Goal: Transaction & Acquisition: Purchase product/service

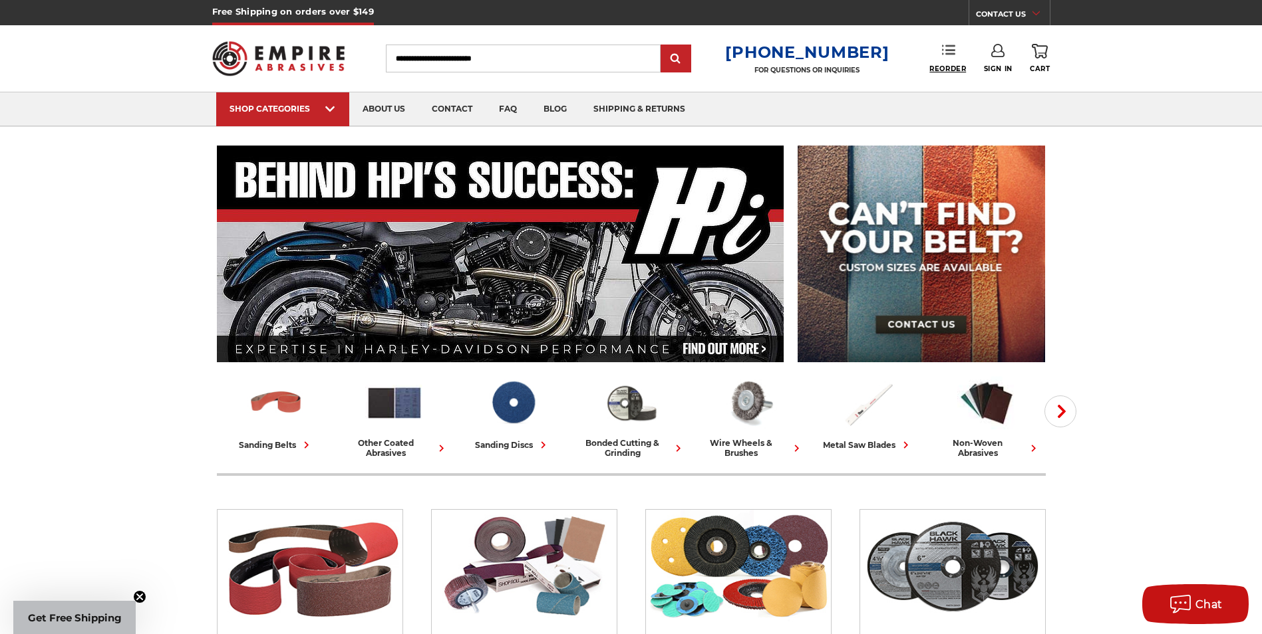
type input "**********"
click at [943, 65] on span "Reorder" at bounding box center [947, 69] width 37 height 9
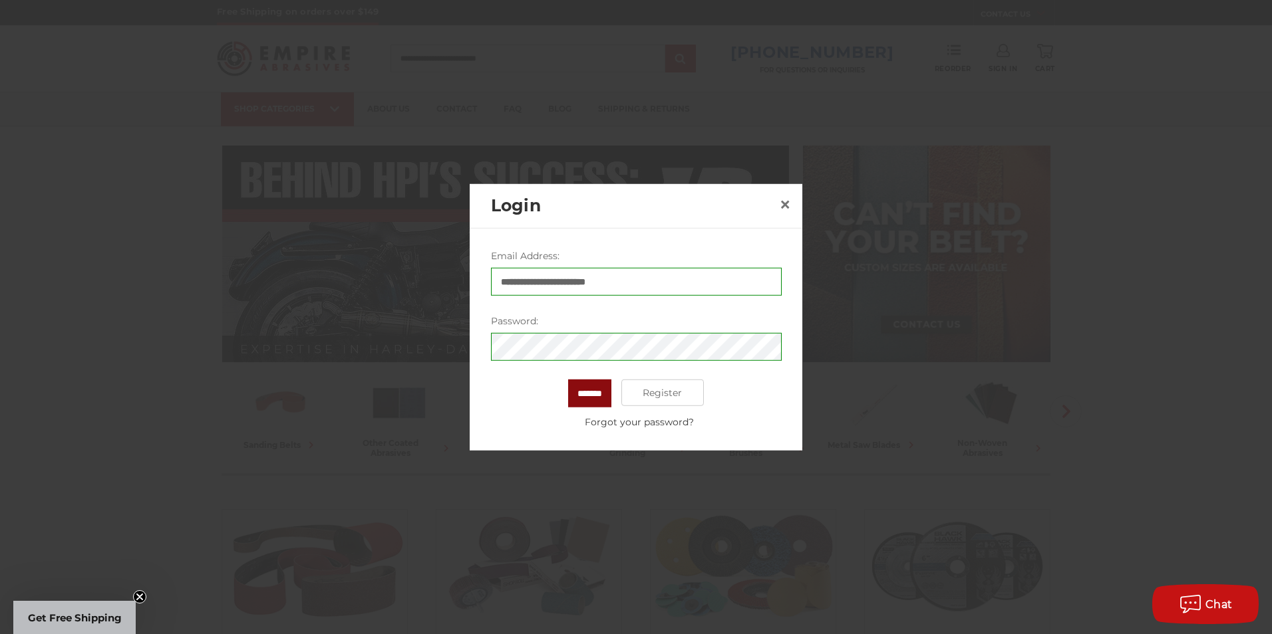
click at [589, 394] on input "*******" at bounding box center [589, 394] width 43 height 28
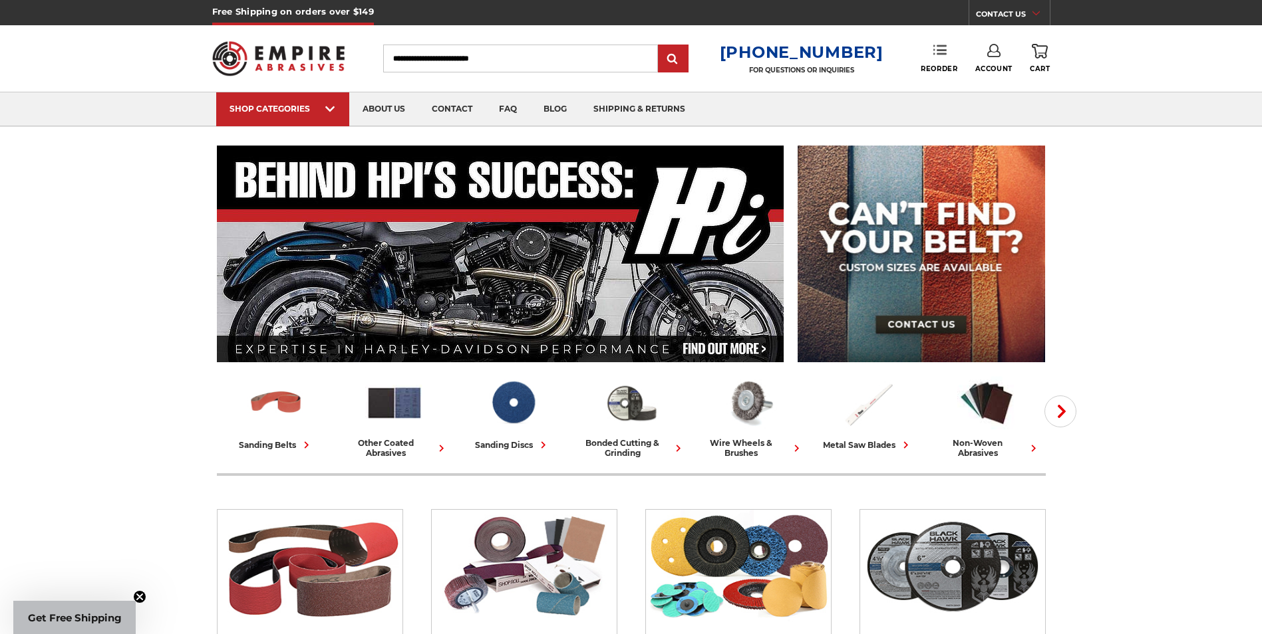
click at [934, 58] on link "Reorder" at bounding box center [938, 58] width 37 height 29
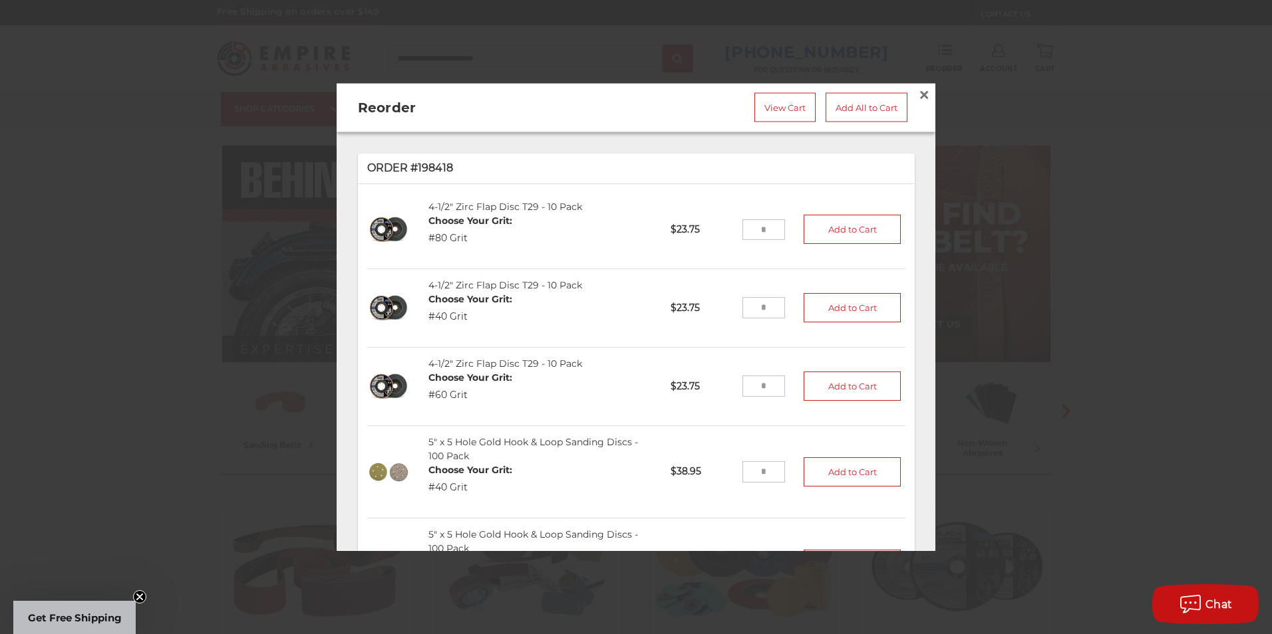
drag, startPoint x: 753, startPoint y: 305, endPoint x: 711, endPoint y: 305, distance: 42.6
click at [714, 305] on li "4-1/2" Zirc Flap Disc T29 - 10 Pack Choose Your Grit: #40 Grit 459040-10 $23.75…" at bounding box center [636, 308] width 538 height 78
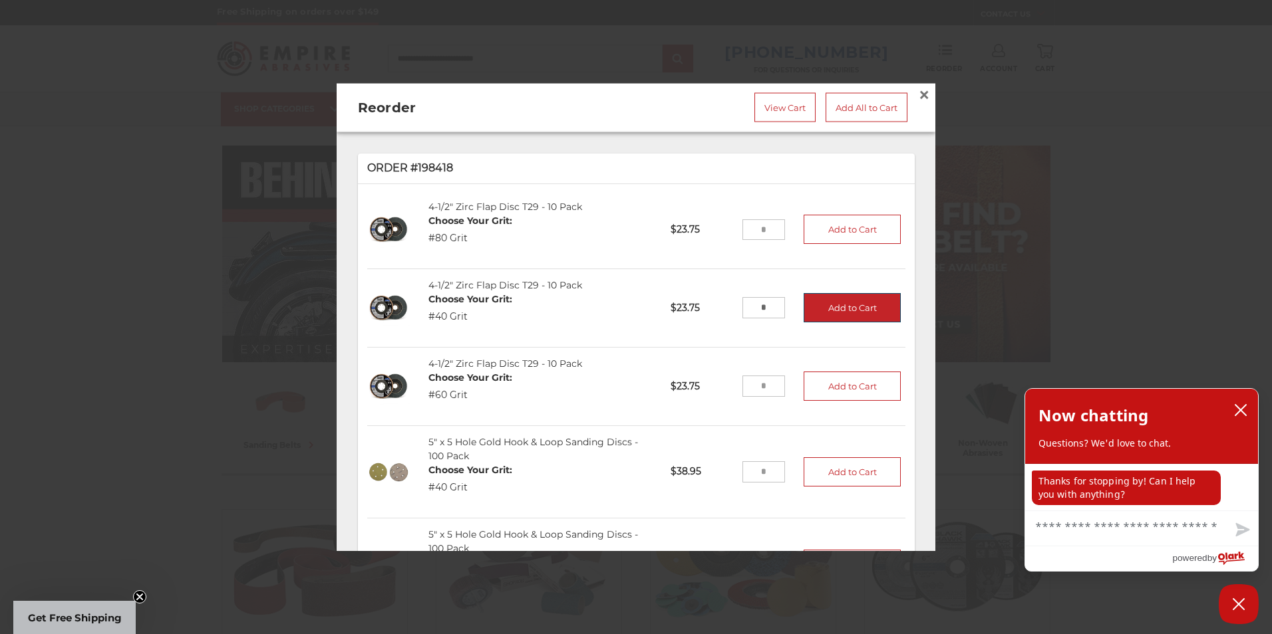
type input "*"
click at [835, 305] on button "Add to Cart" at bounding box center [851, 307] width 97 height 29
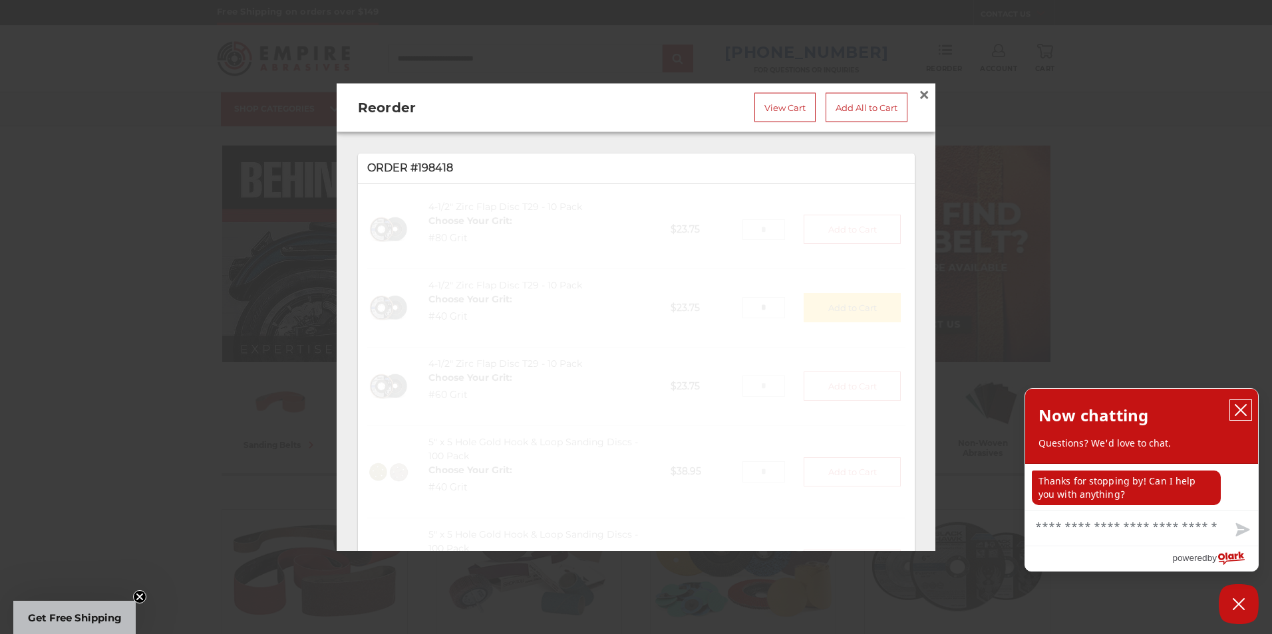
click at [1245, 412] on icon "close chatbox" at bounding box center [1240, 410] width 13 height 13
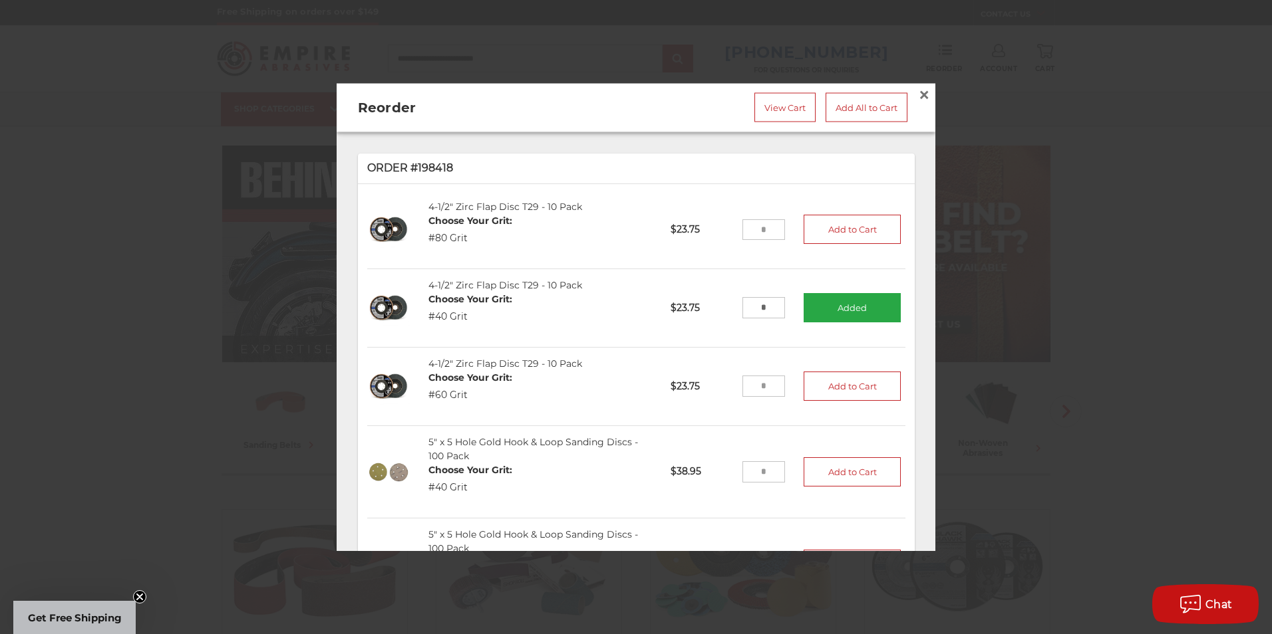
click at [750, 380] on input "tel" at bounding box center [763, 386] width 43 height 21
type input "*"
click at [821, 375] on button "Add to Cart" at bounding box center [851, 386] width 97 height 29
click at [771, 100] on link "View Cart" at bounding box center [784, 107] width 61 height 29
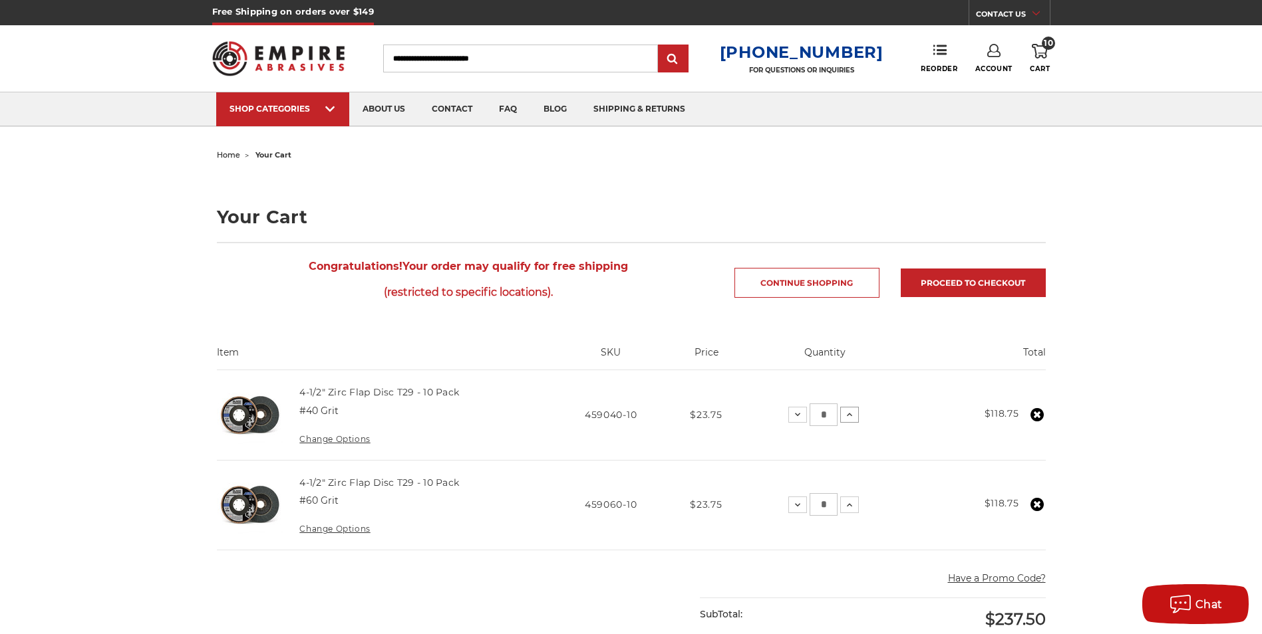
click at [851, 416] on use at bounding box center [849, 415] width 5 height 3
click at [846, 418] on icon at bounding box center [846, 415] width 11 height 11
click at [849, 507] on icon at bounding box center [844, 505] width 11 height 11
click at [848, 506] on icon at bounding box center [844, 505] width 11 height 11
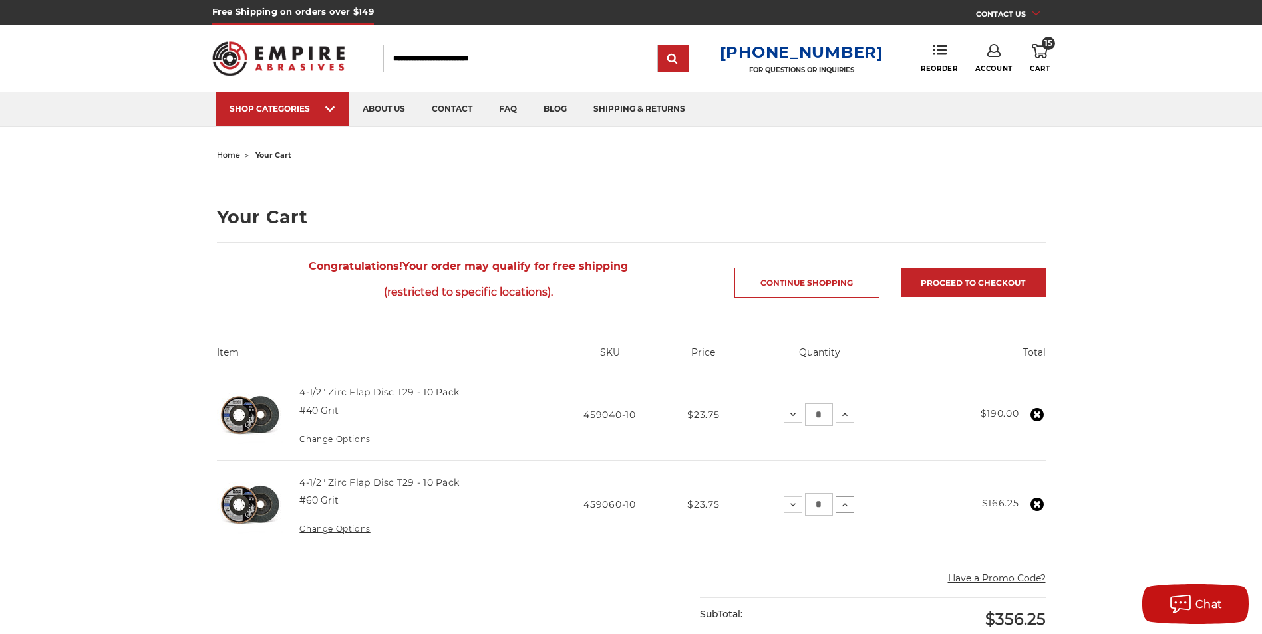
click at [848, 506] on icon at bounding box center [844, 505] width 11 height 11
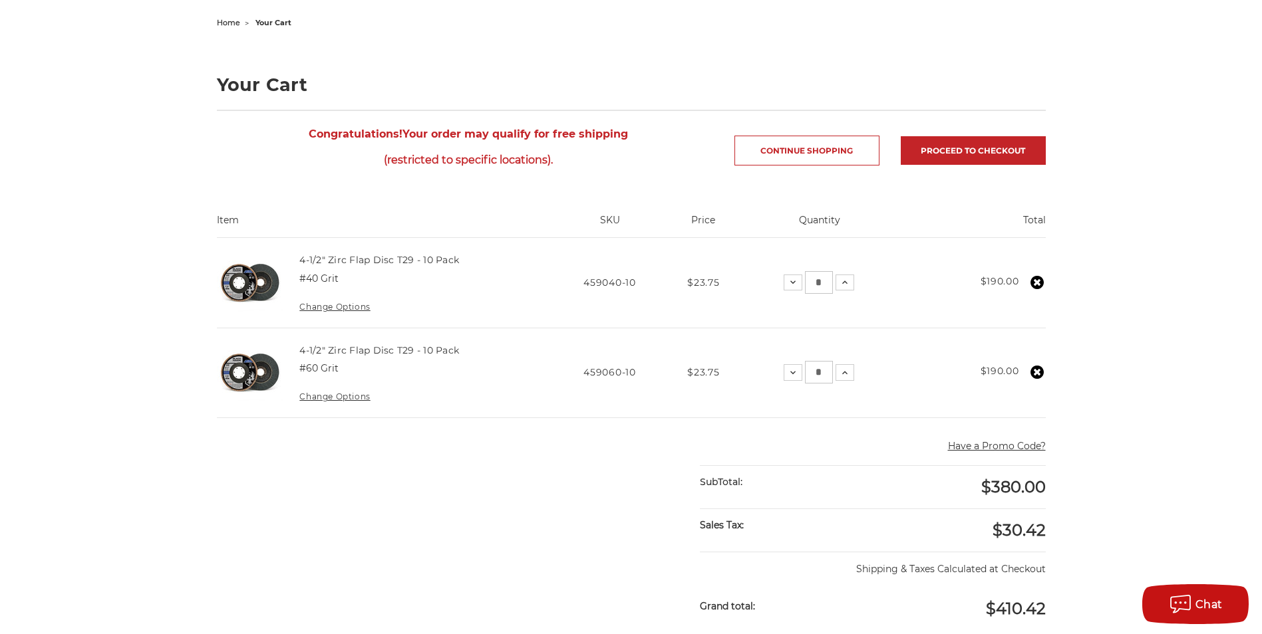
scroll to position [133, 0]
click at [968, 144] on link "Proceed to checkout" at bounding box center [972, 150] width 145 height 29
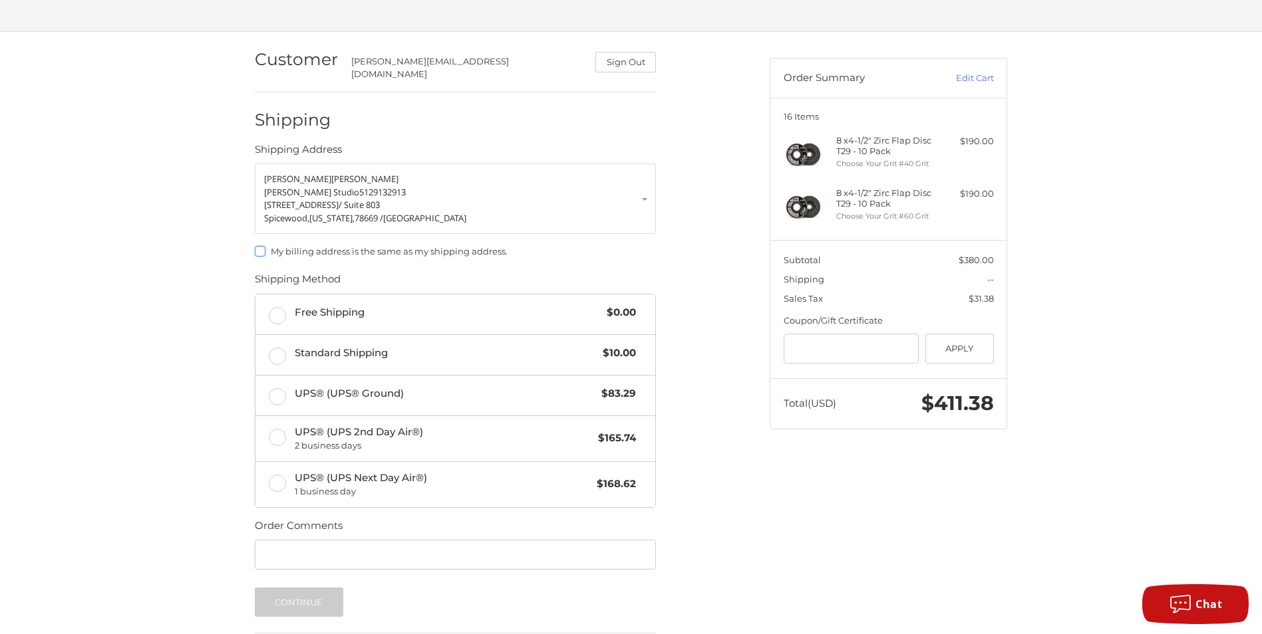
scroll to position [133, 0]
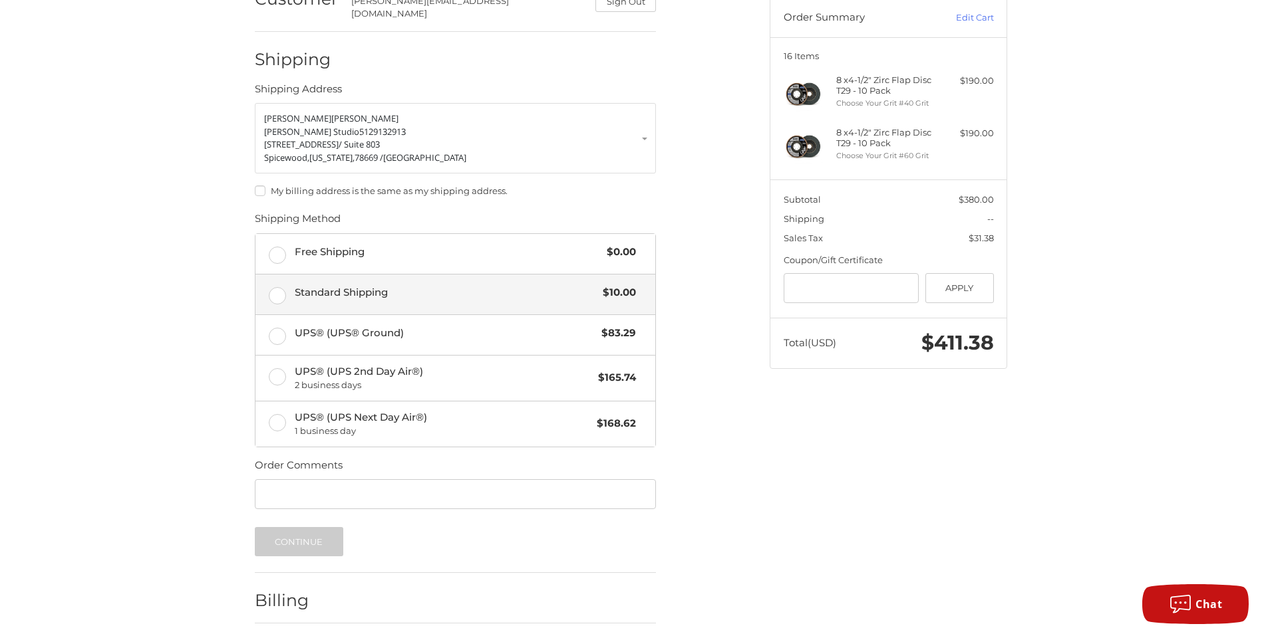
click at [278, 287] on label "Standard Shipping $10.00" at bounding box center [455, 295] width 400 height 40
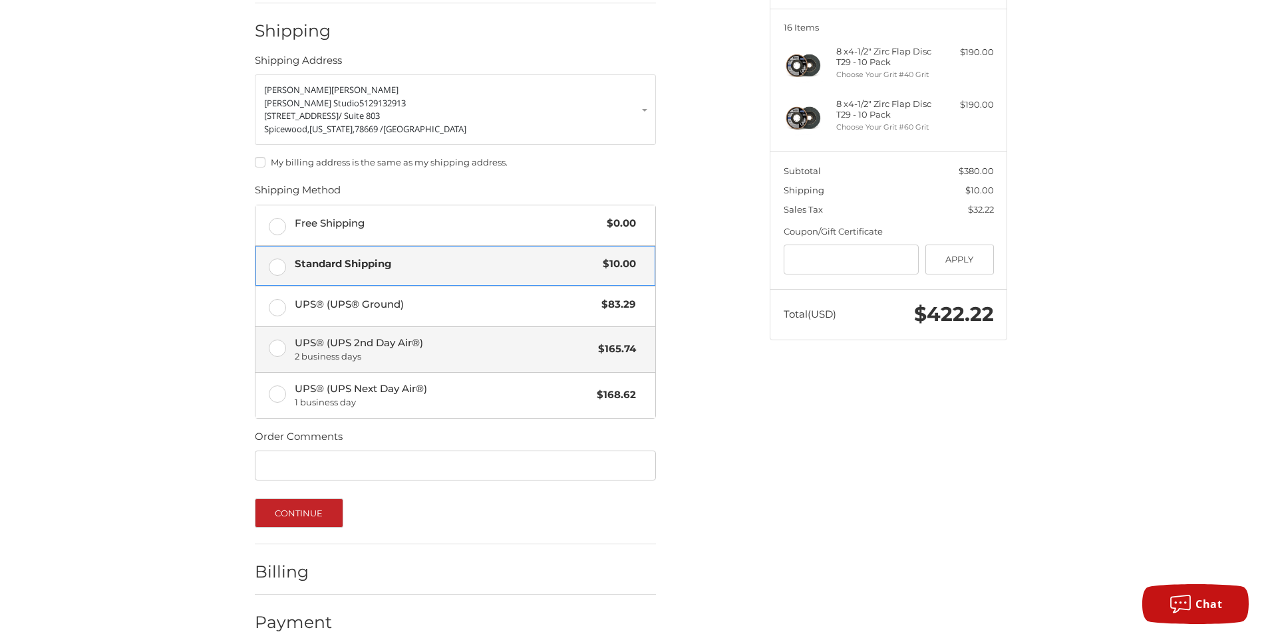
scroll to position [177, 0]
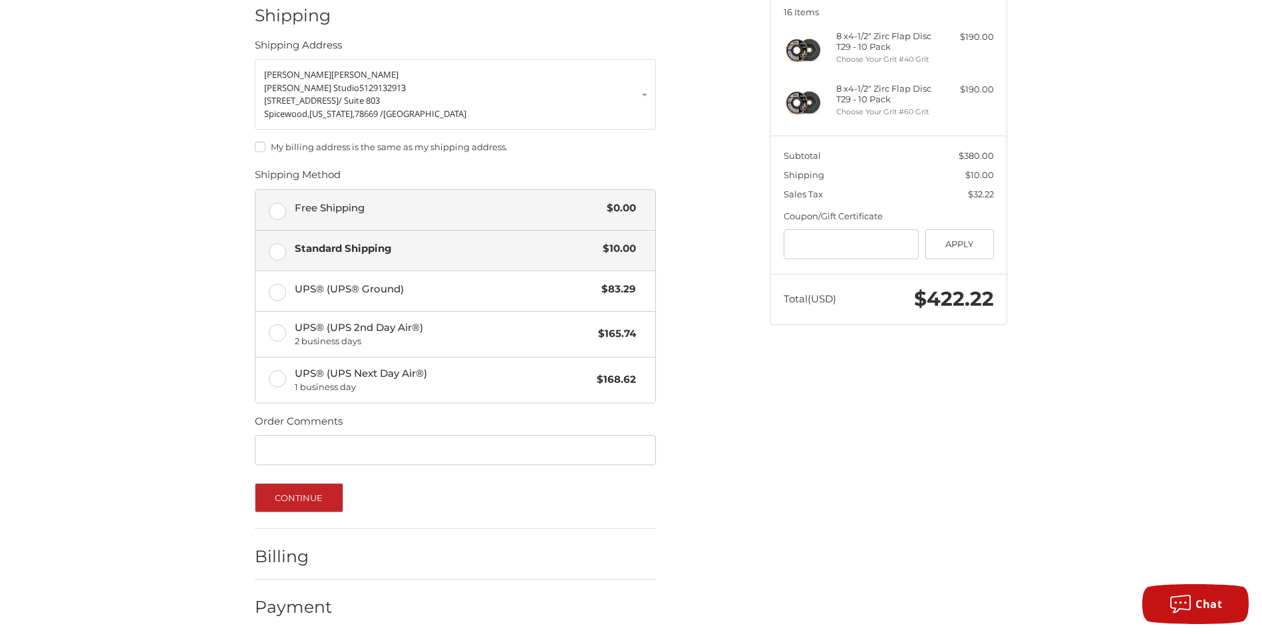
click at [347, 201] on span "Free Shipping" at bounding box center [448, 208] width 306 height 15
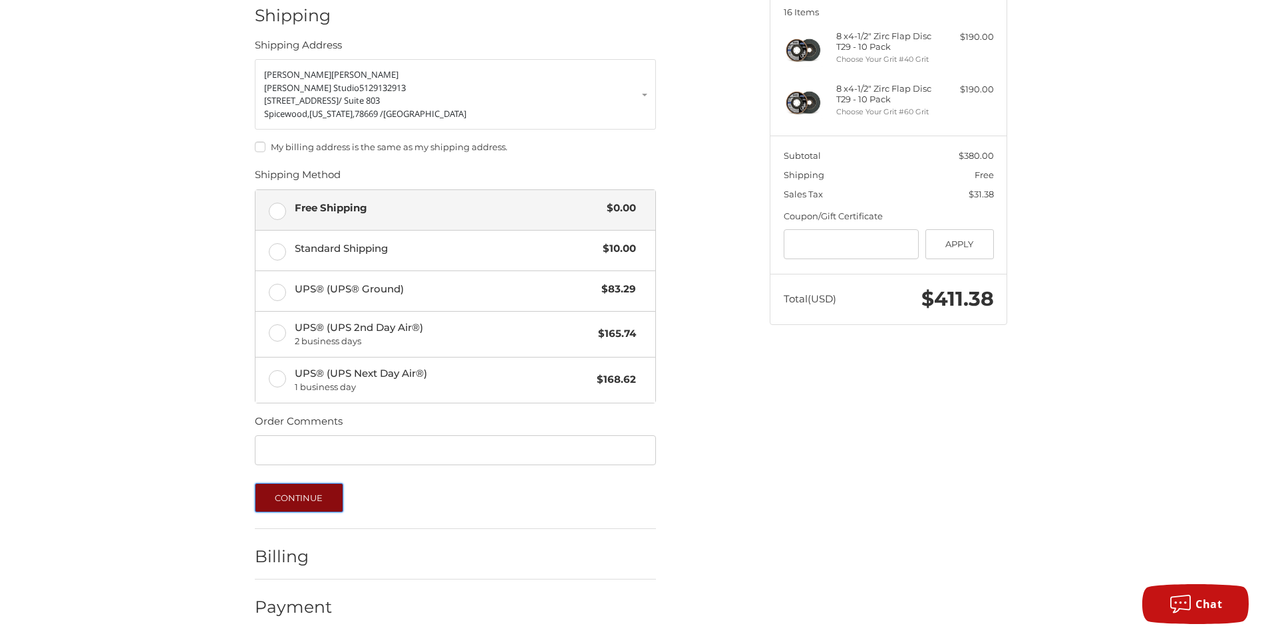
click at [297, 486] on button "Continue" at bounding box center [299, 497] width 88 height 29
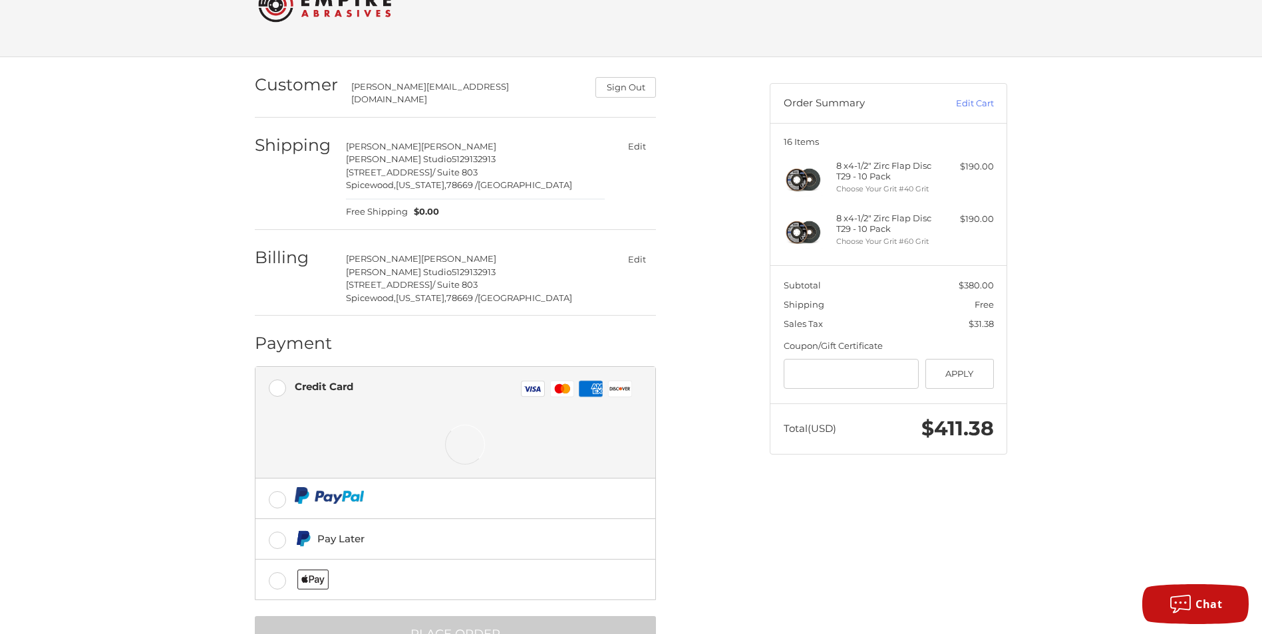
scroll to position [86, 0]
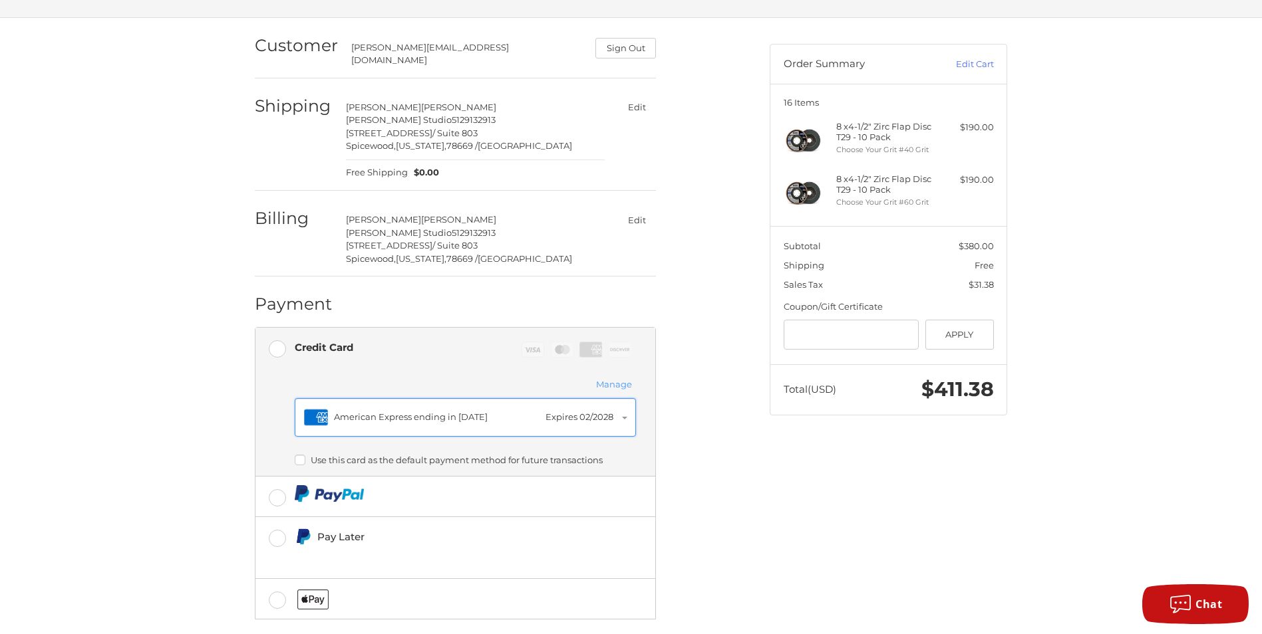
click at [507, 411] on div "American Express ending in 1005" at bounding box center [436, 417] width 205 height 13
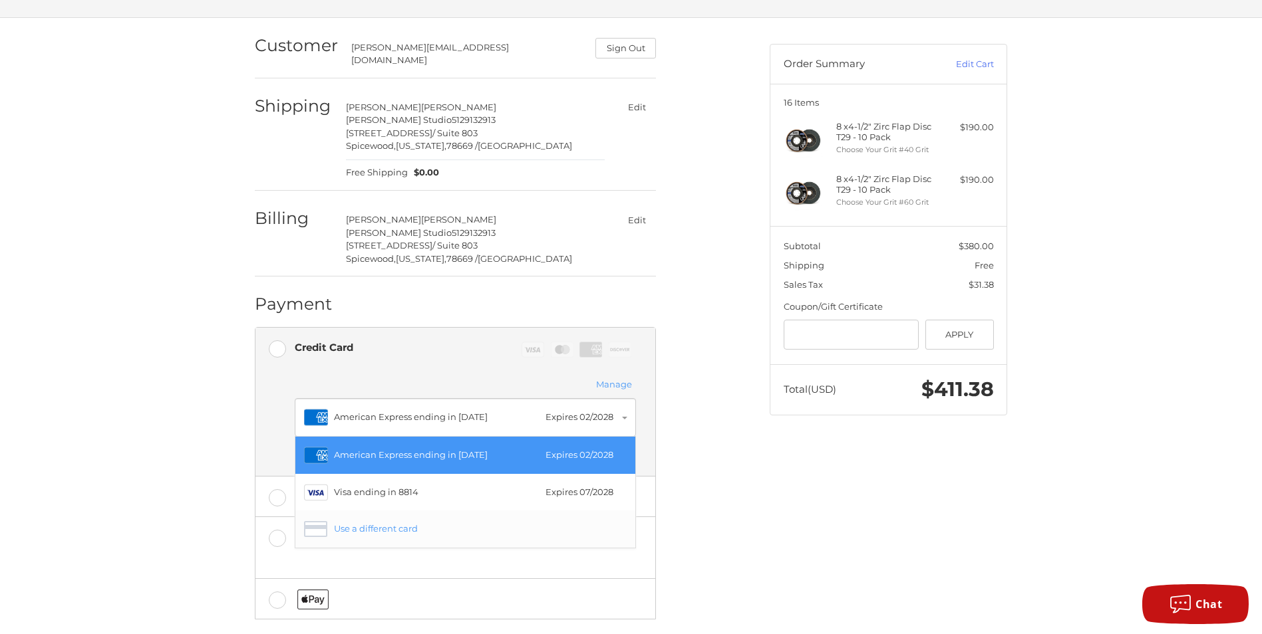
click at [376, 523] on div "Use a different card" at bounding box center [477, 529] width 286 height 13
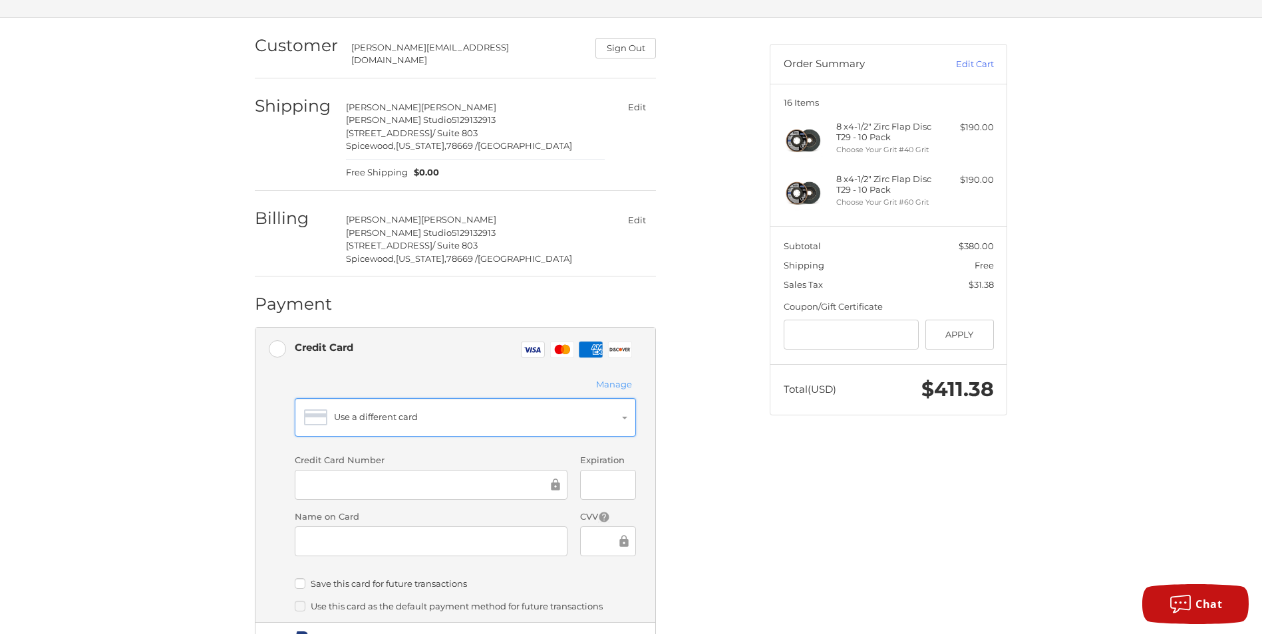
click at [409, 412] on div "Use a different card" at bounding box center [477, 417] width 286 height 13
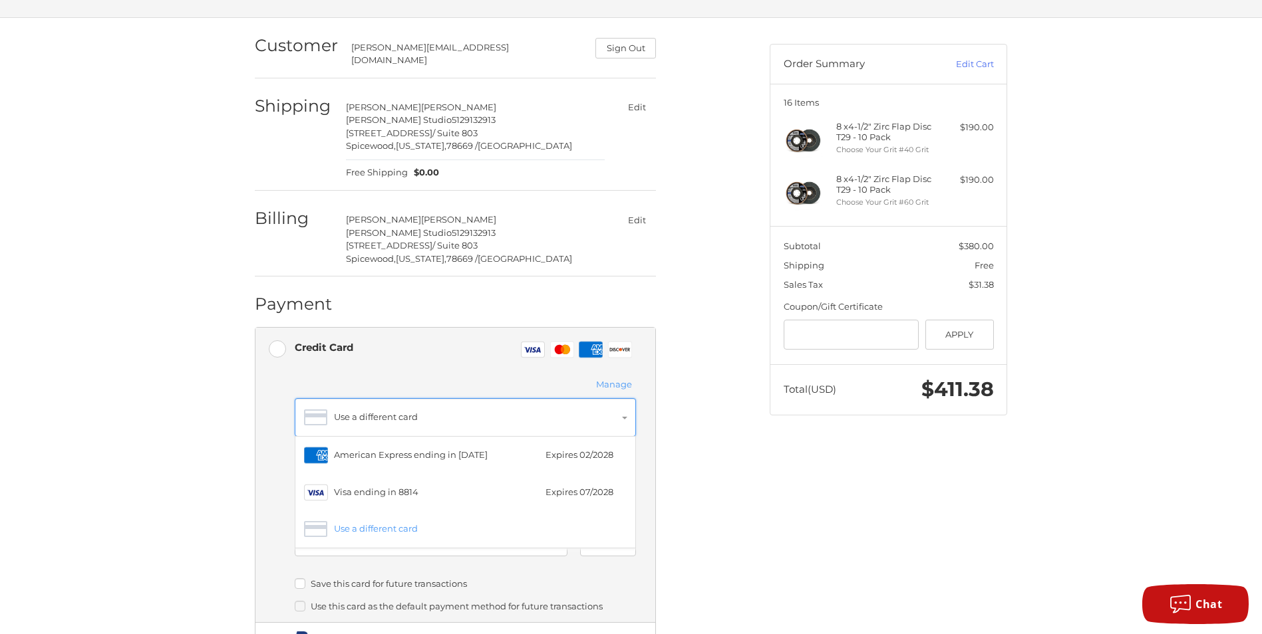
click at [409, 412] on div "Use a different card" at bounding box center [477, 417] width 286 height 13
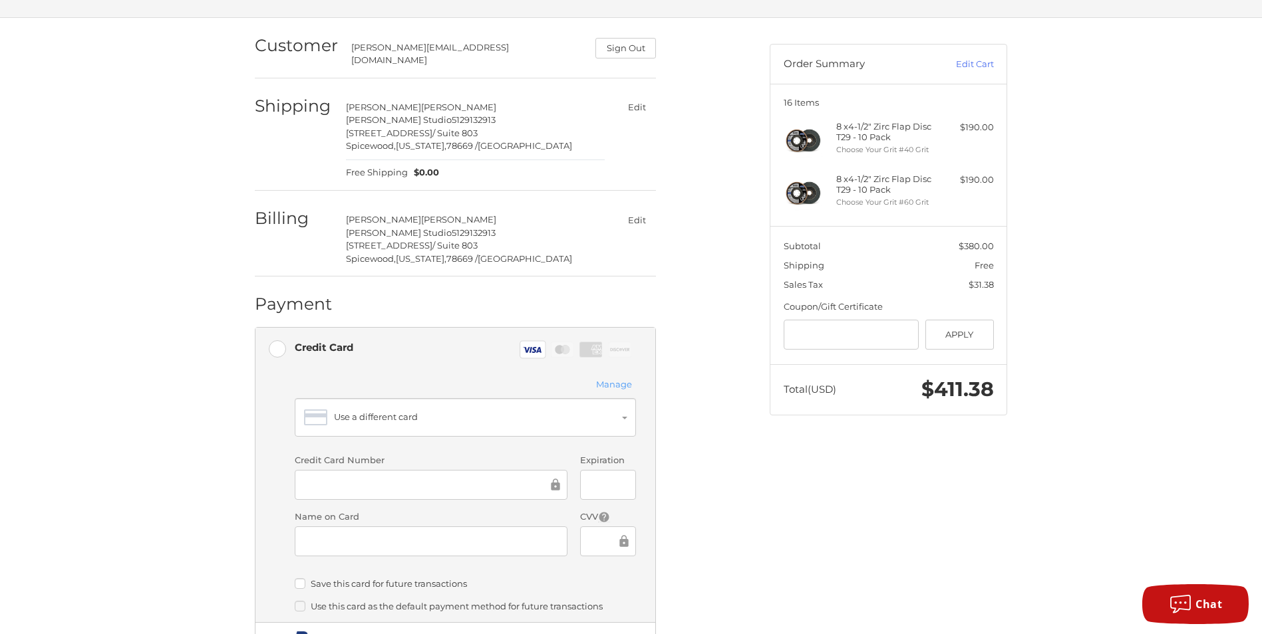
click at [672, 499] on ol "Customer jeff@jschneiderstudio.com Sign Out Shipping JEFF SCHNEIDER J Schneider…" at bounding box center [481, 418] width 453 height 801
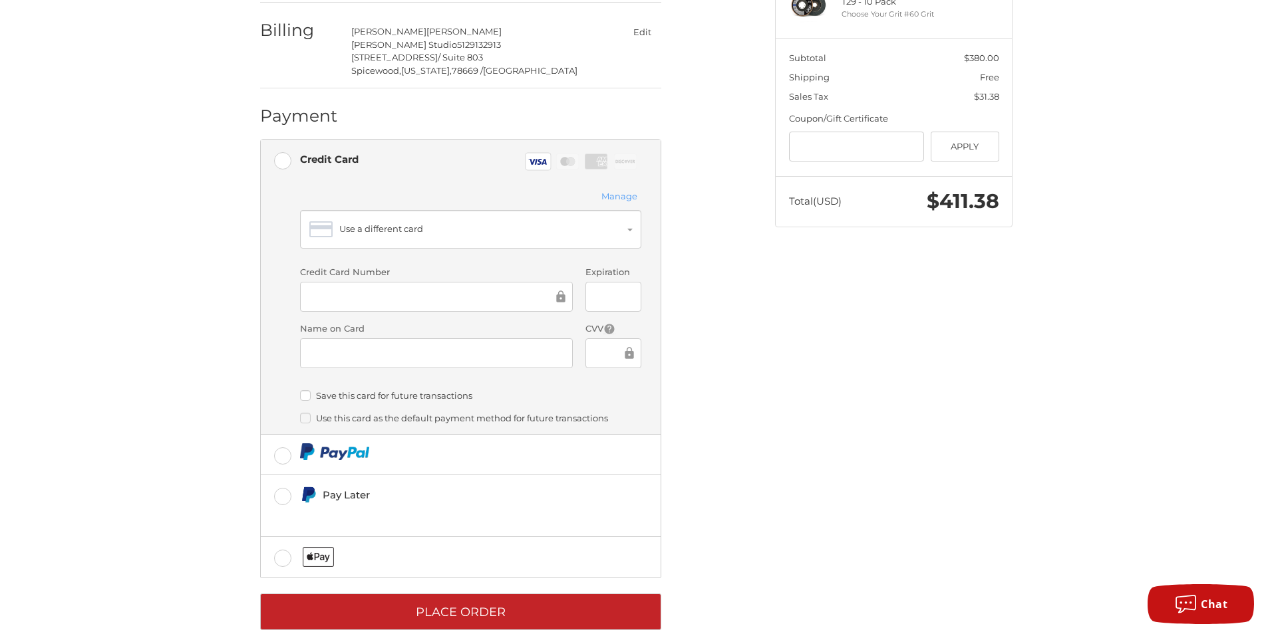
scroll to position [291, 0]
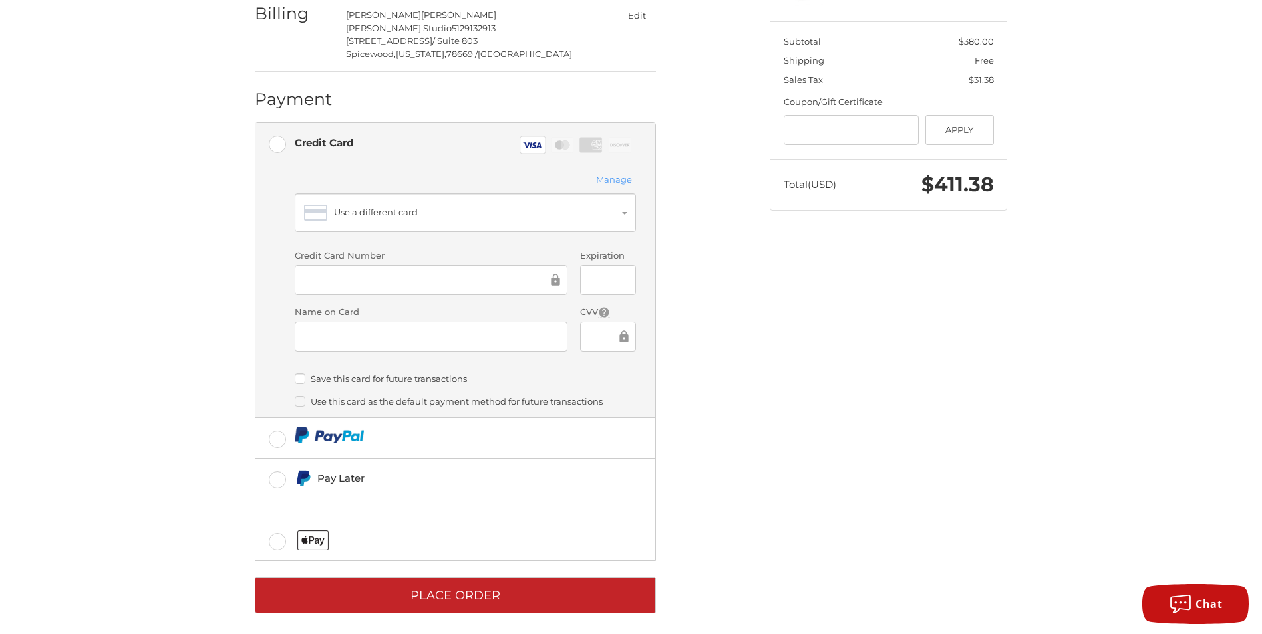
click at [301, 374] on label "Save this card for future transactions" at bounding box center [465, 379] width 341 height 11
click at [442, 565] on form "Payment Methods Credit Card Credit Card Visa Master Amex Discover Stored credit…" at bounding box center [455, 368] width 401 height 492
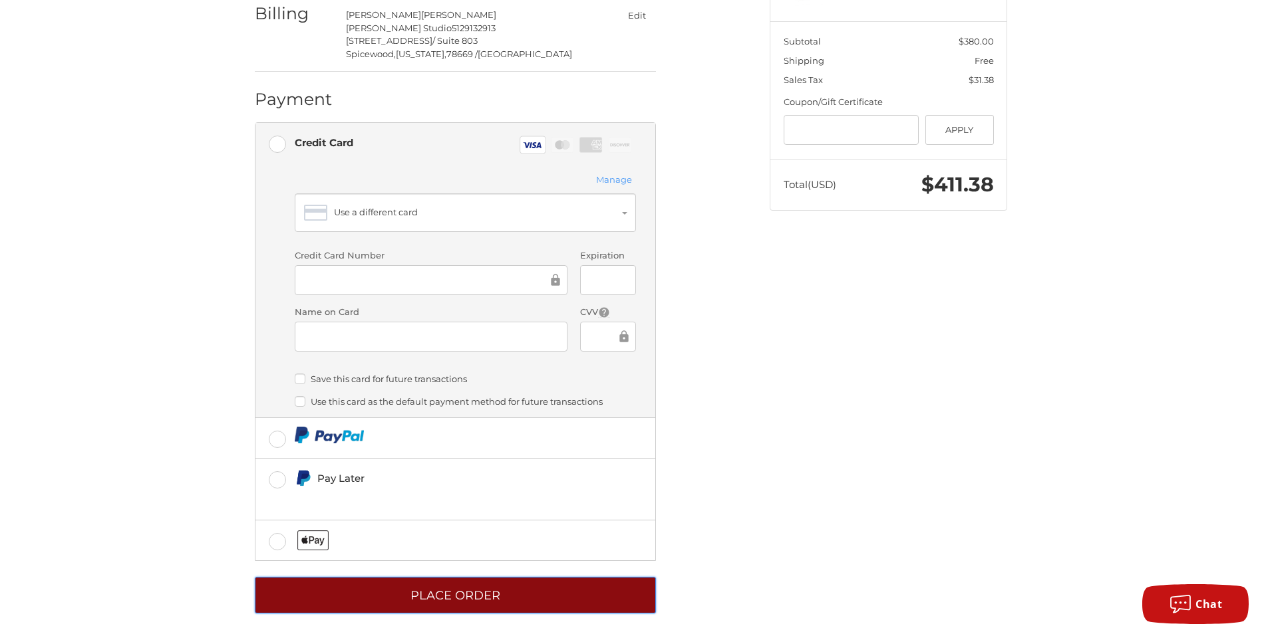
click at [444, 580] on button "Place Order" at bounding box center [455, 595] width 401 height 37
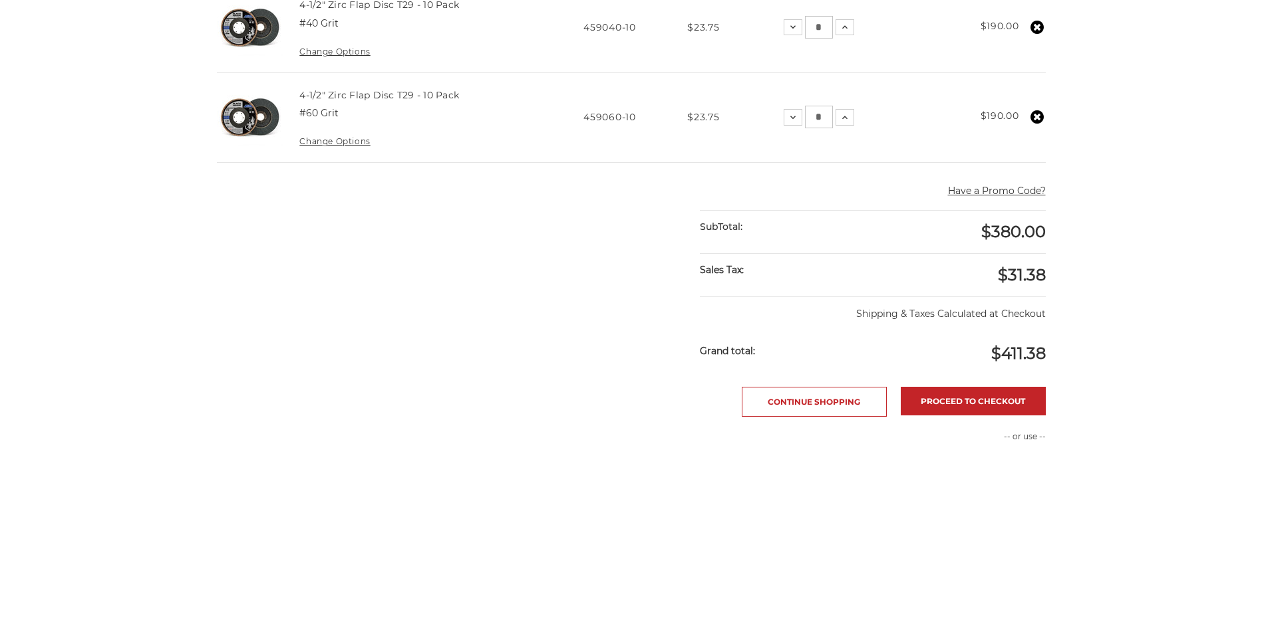
scroll to position [399, 0]
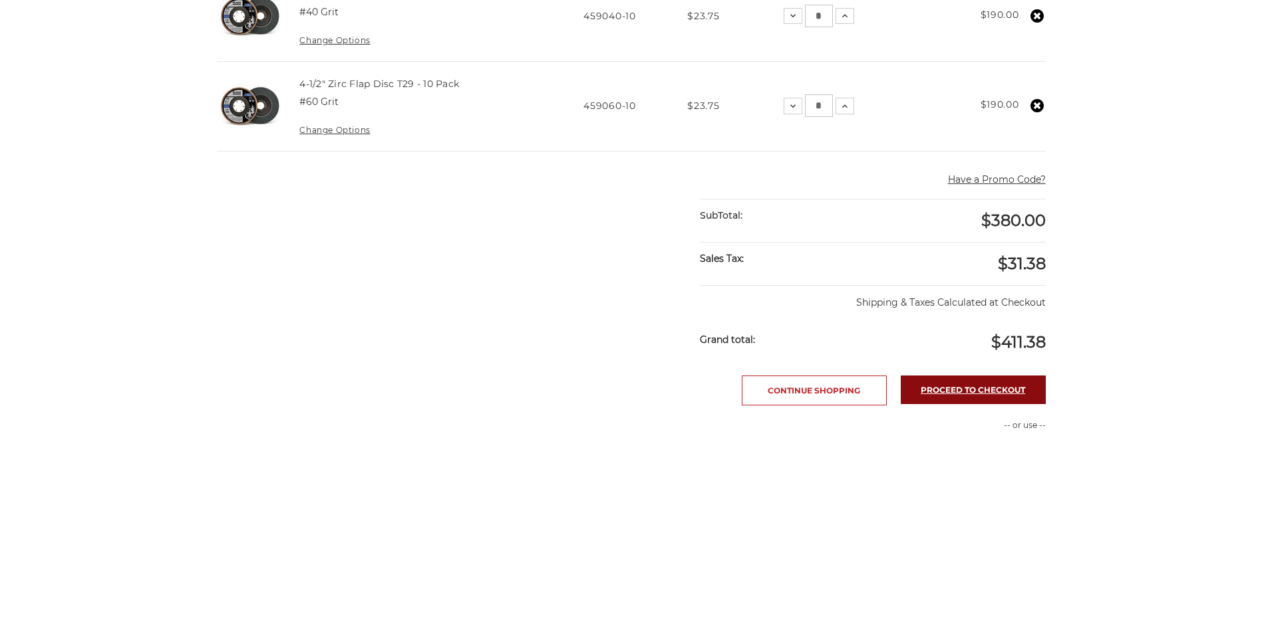
click at [946, 378] on link "Proceed to checkout" at bounding box center [972, 390] width 145 height 29
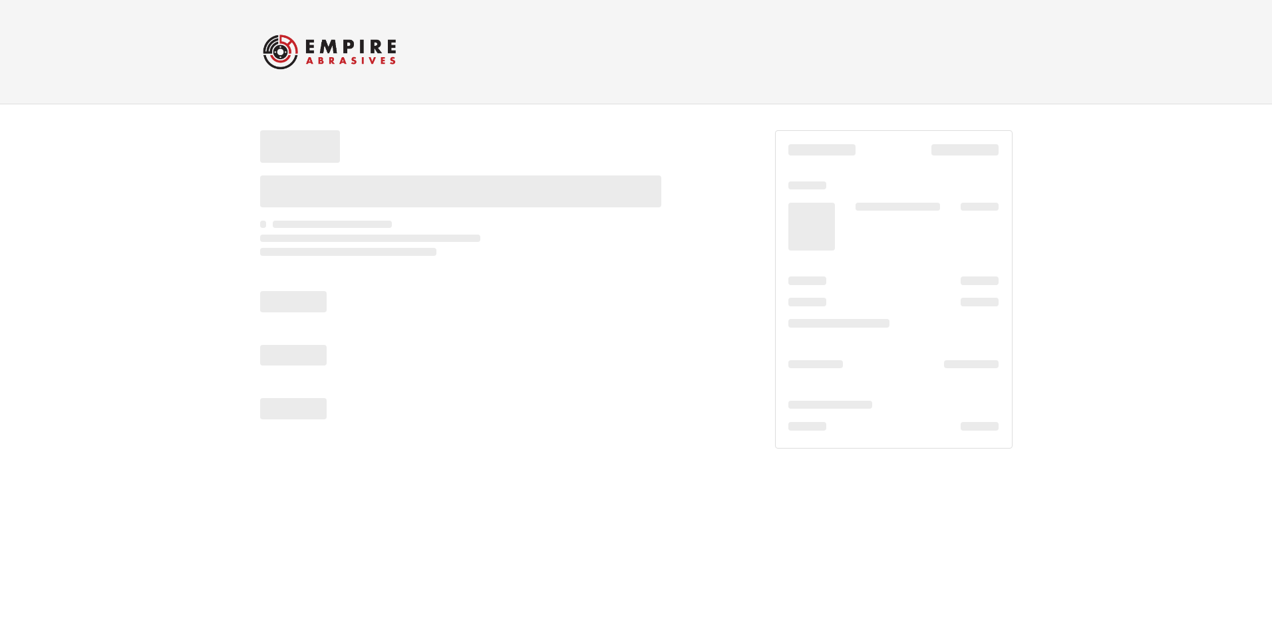
drag, startPoint x: 0, startPoint y: 0, endPoint x: 914, endPoint y: 381, distance: 990.6
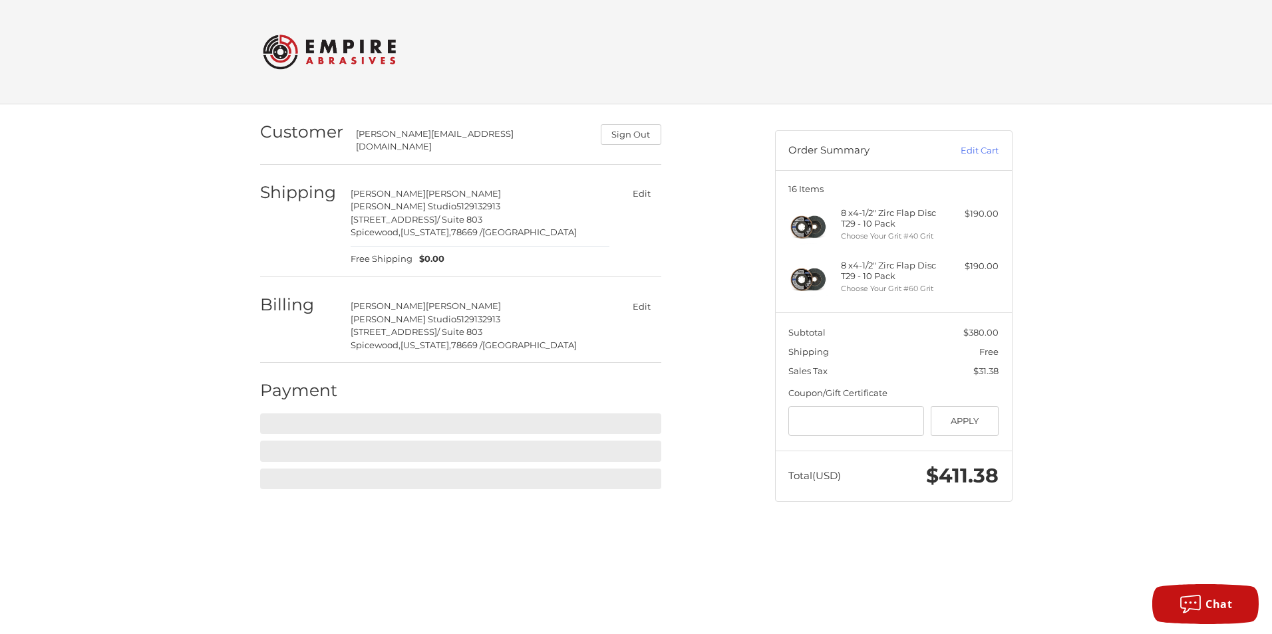
drag, startPoint x: 914, startPoint y: 381, endPoint x: 571, endPoint y: 434, distance: 347.2
click at [571, 441] on div at bounding box center [460, 451] width 401 height 21
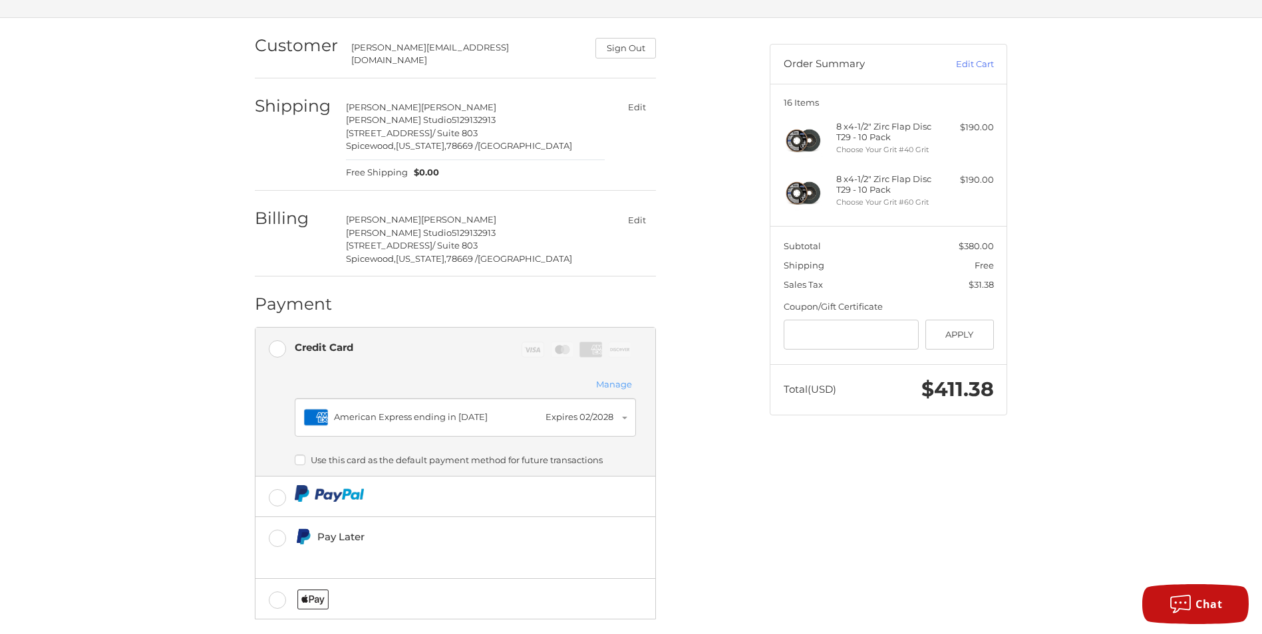
scroll to position [145, 0]
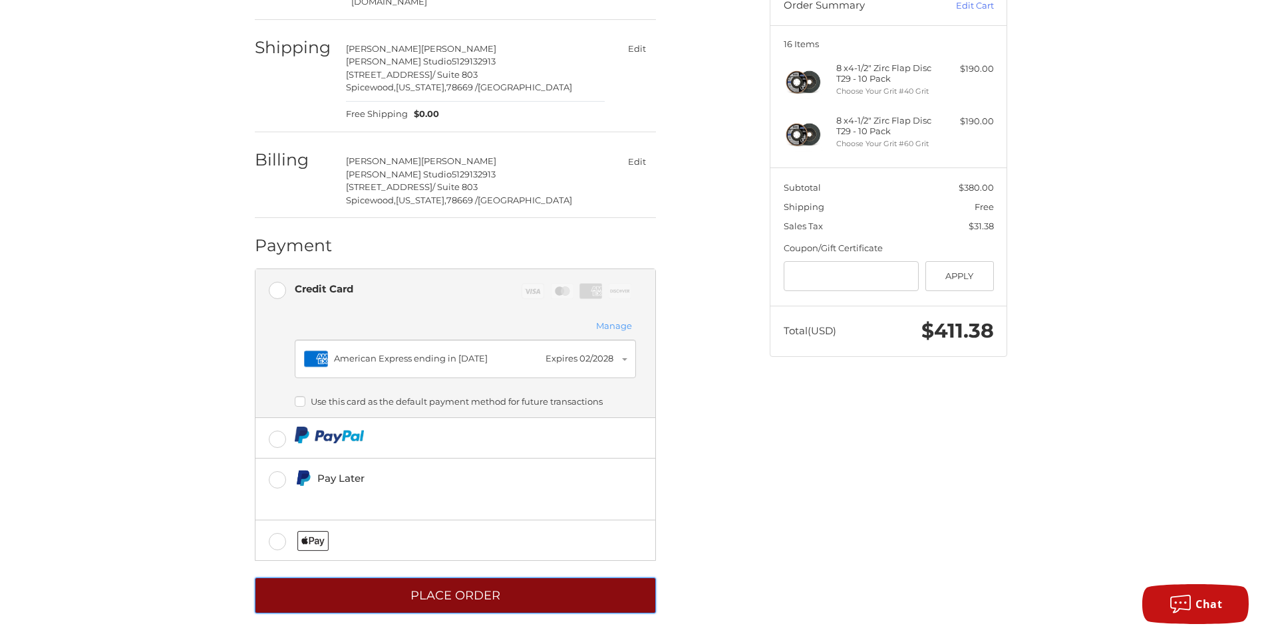
click at [461, 586] on button "Place Order" at bounding box center [455, 596] width 401 height 37
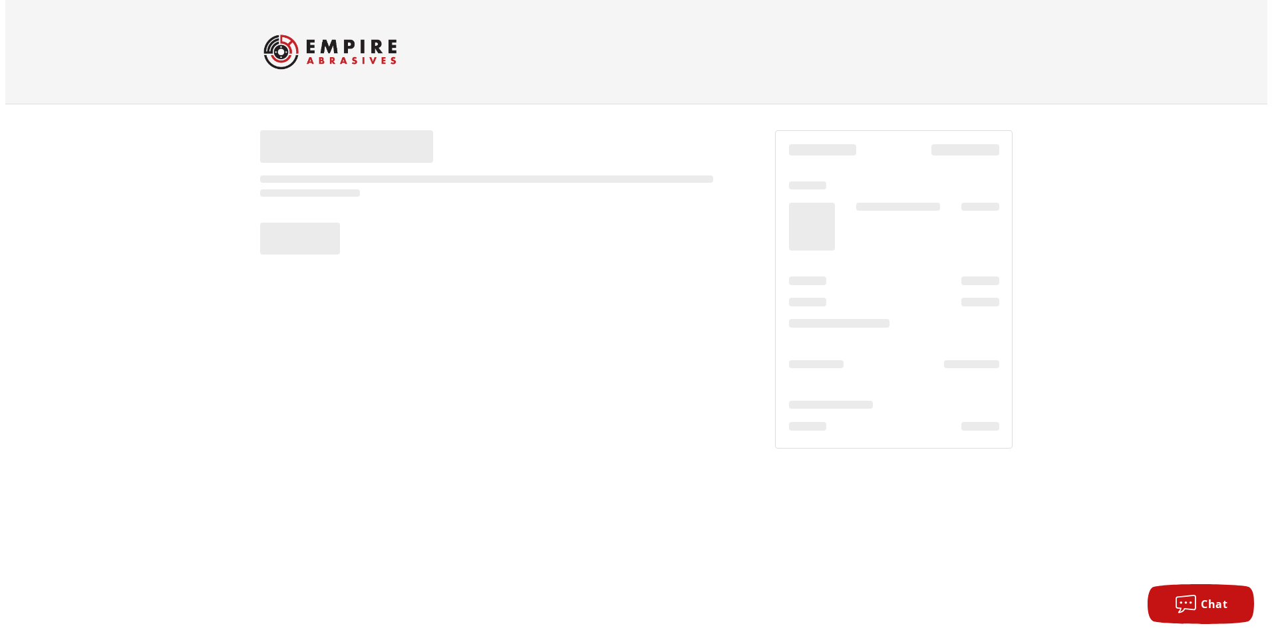
scroll to position [0, 0]
